Goal: Information Seeking & Learning: Learn about a topic

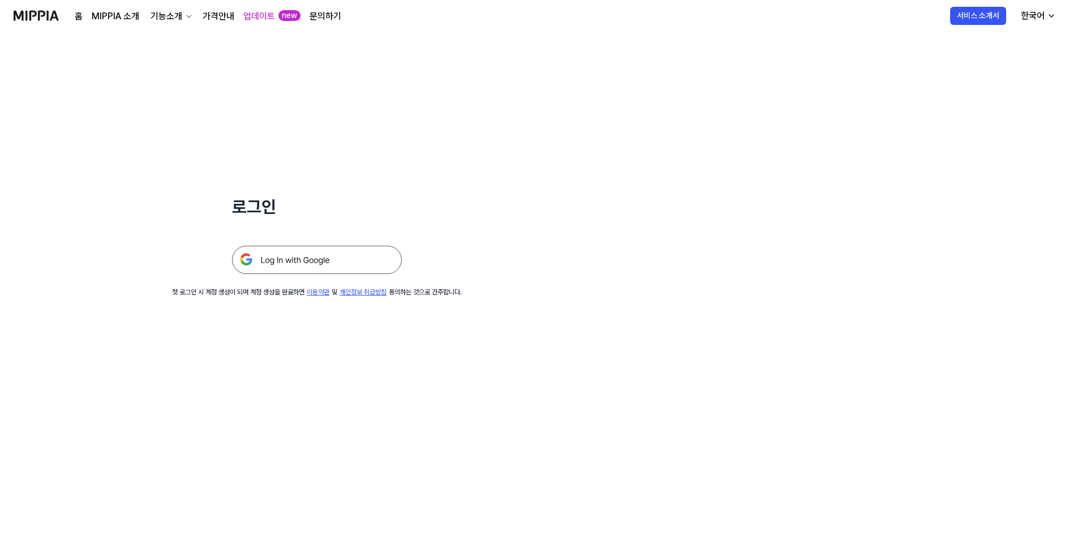
click at [325, 259] on img at bounding box center [317, 260] width 170 height 28
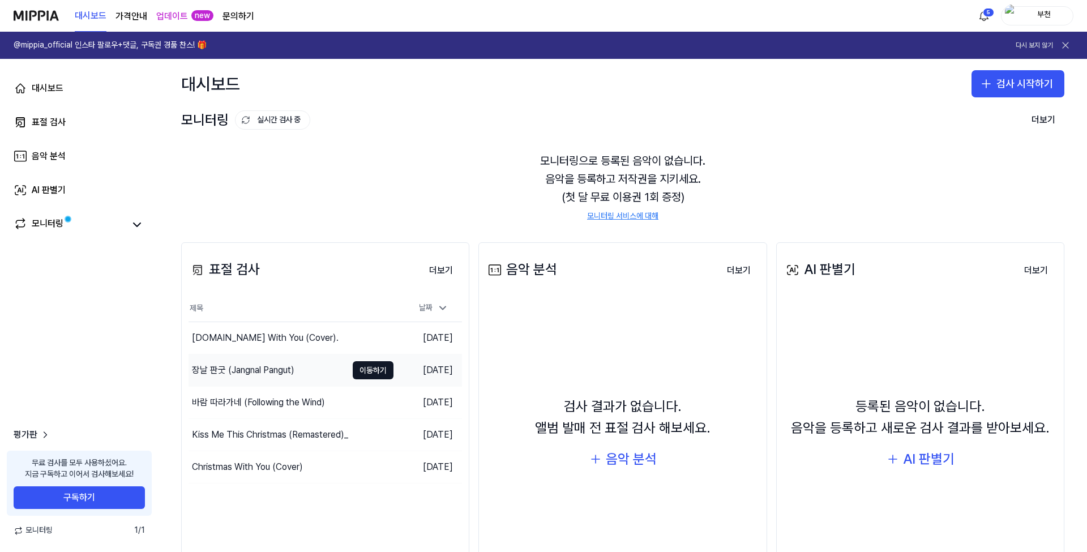
click at [275, 370] on div "장날 판굿 (Jangnal Pangut)" at bounding box center [243, 370] width 102 height 14
click at [370, 337] on button "이동하기" at bounding box center [373, 338] width 41 height 18
click at [374, 400] on button "이동하기" at bounding box center [373, 402] width 41 height 18
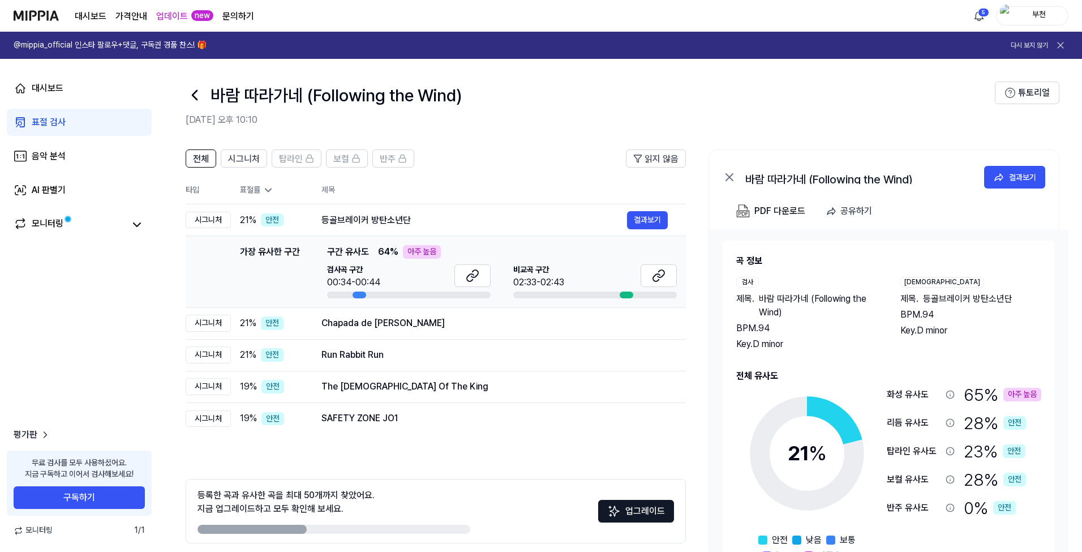
click at [196, 91] on icon at bounding box center [194, 95] width 5 height 9
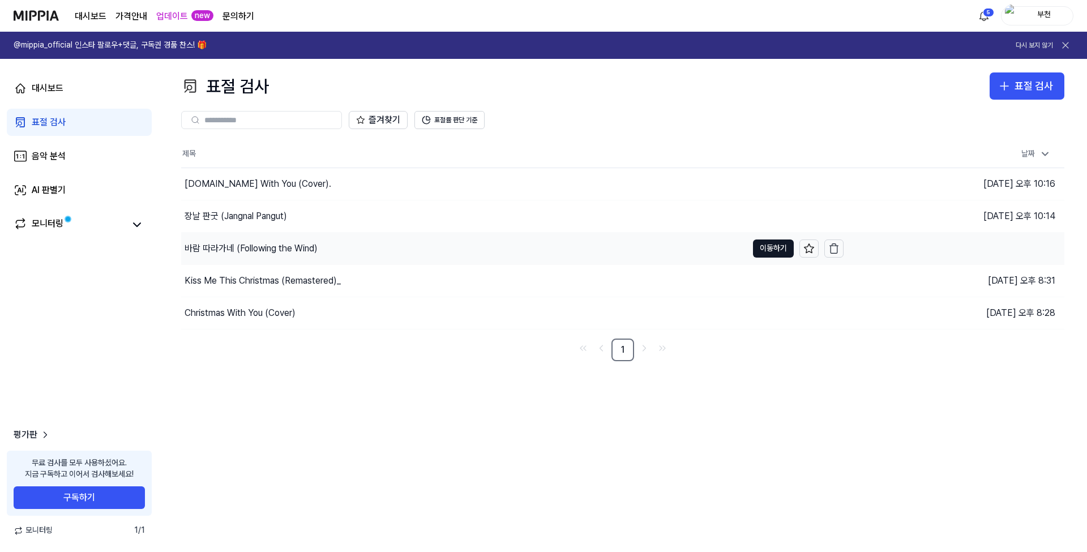
click at [247, 246] on div "바람 따라가네 (Following the Wind)" at bounding box center [251, 249] width 133 height 14
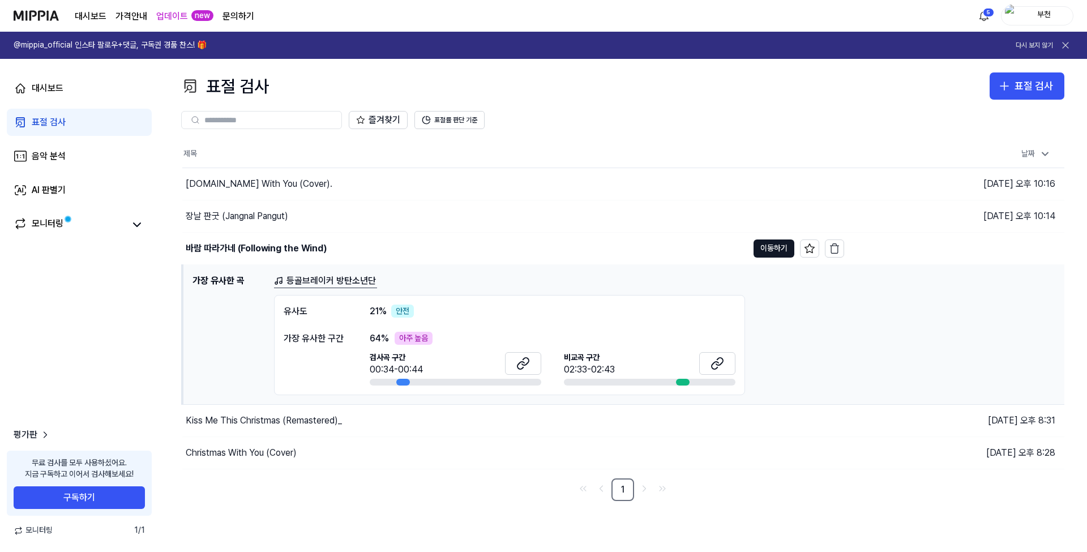
click at [312, 282] on link "등골브레이커 방탄소년단" at bounding box center [325, 281] width 103 height 14
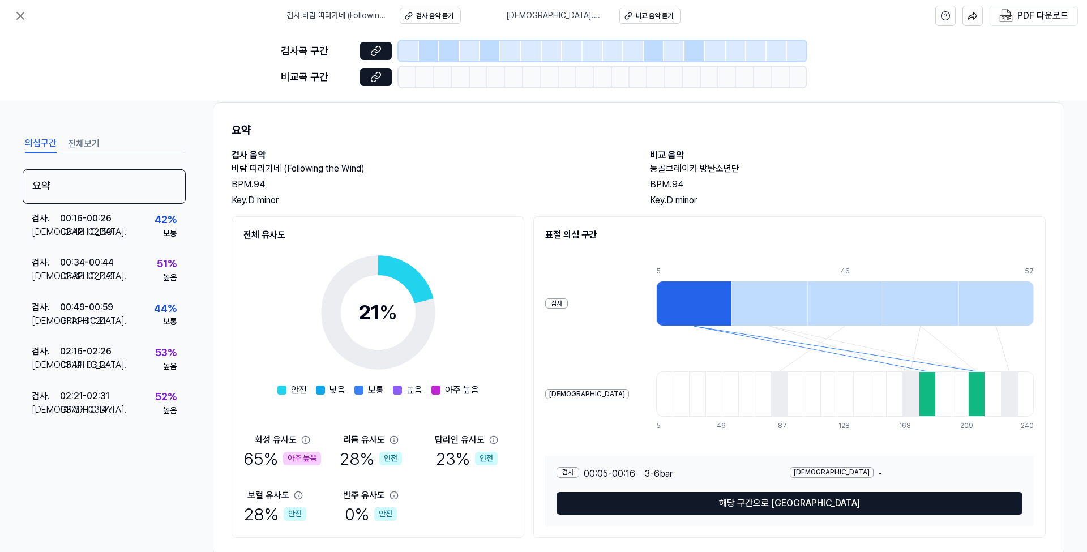
scroll to position [48, 0]
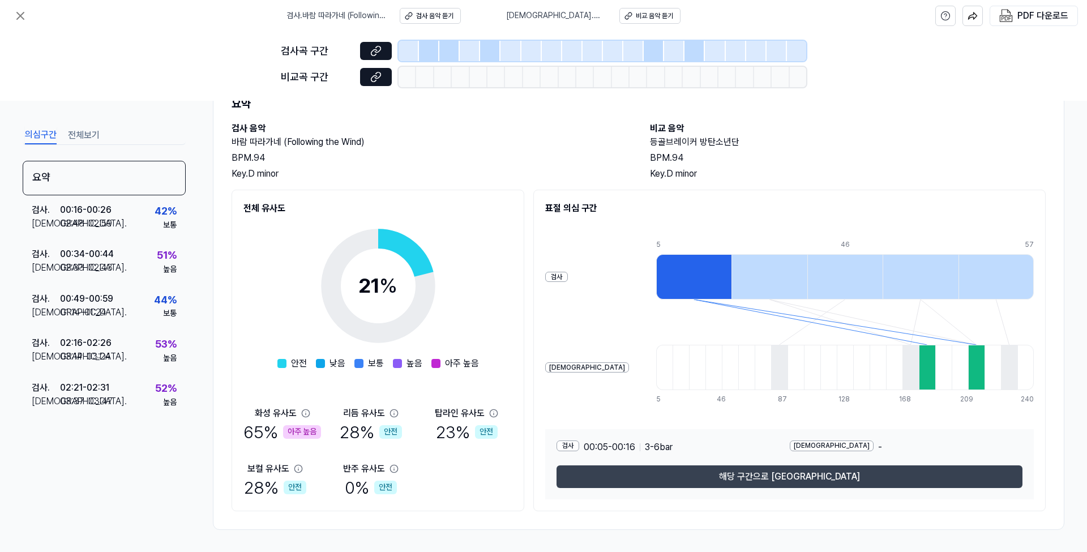
click at [799, 478] on button "해당 구간으로 [GEOGRAPHIC_DATA]" at bounding box center [789, 476] width 466 height 23
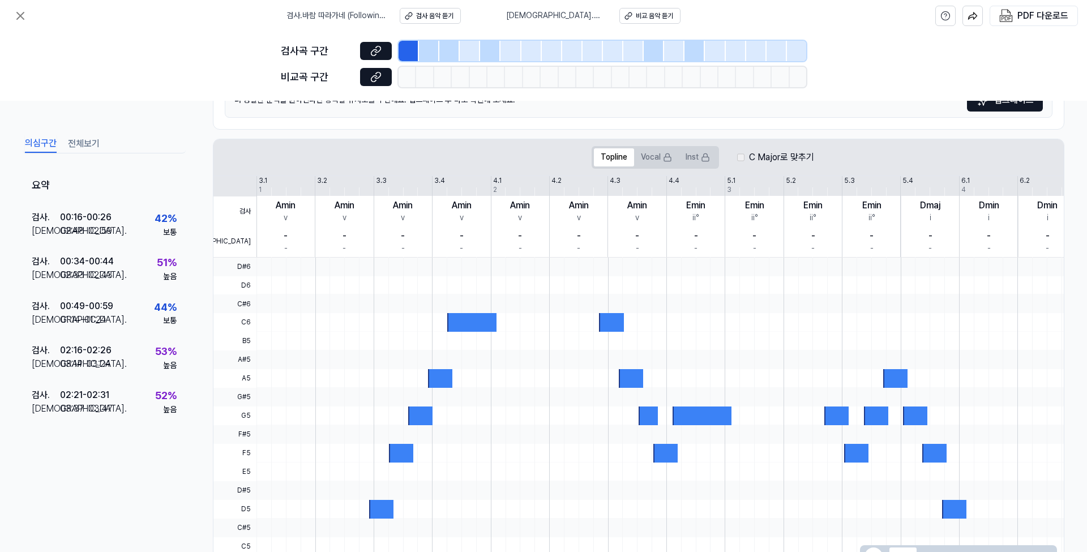
scroll to position [198, 0]
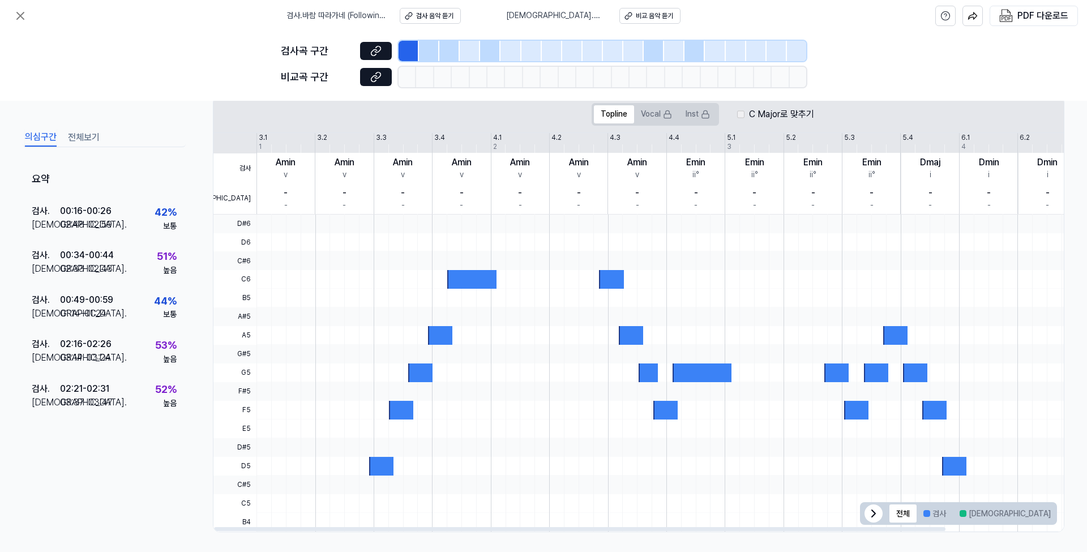
click at [644, 368] on div at bounding box center [649, 372] width 20 height 19
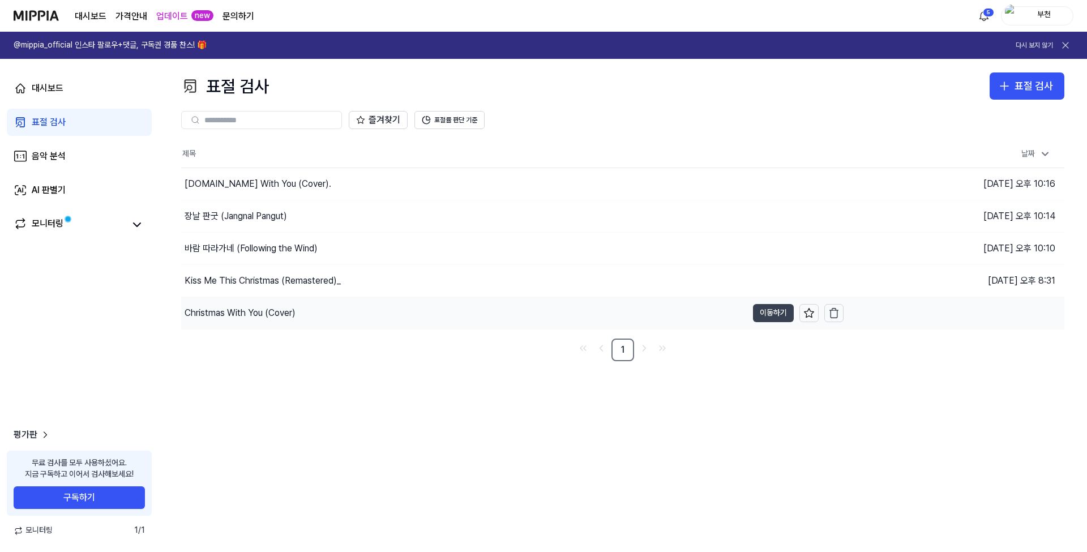
click at [775, 311] on button "이동하기" at bounding box center [773, 313] width 41 height 18
